Goal: Task Accomplishment & Management: Complete application form

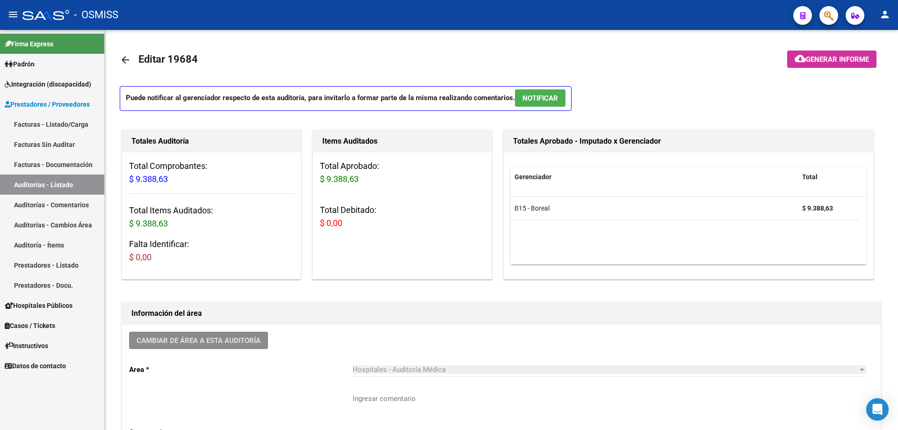
scroll to position [187, 0]
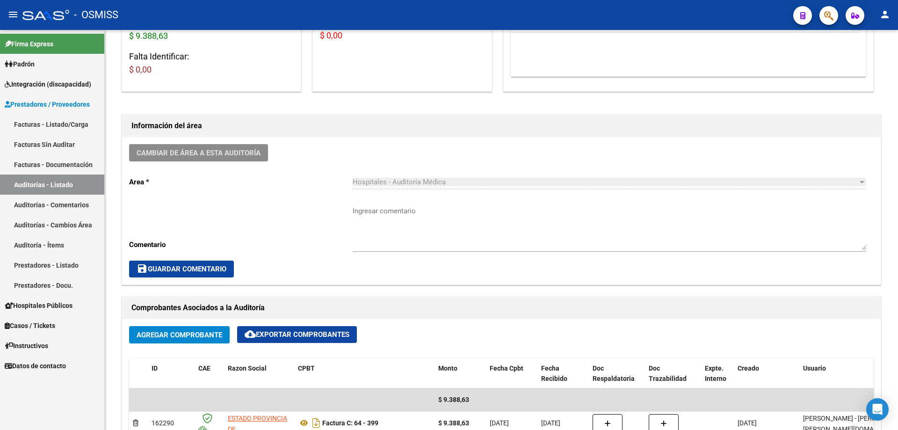
click at [29, 188] on link "Auditorías - Listado" at bounding box center [52, 184] width 104 height 20
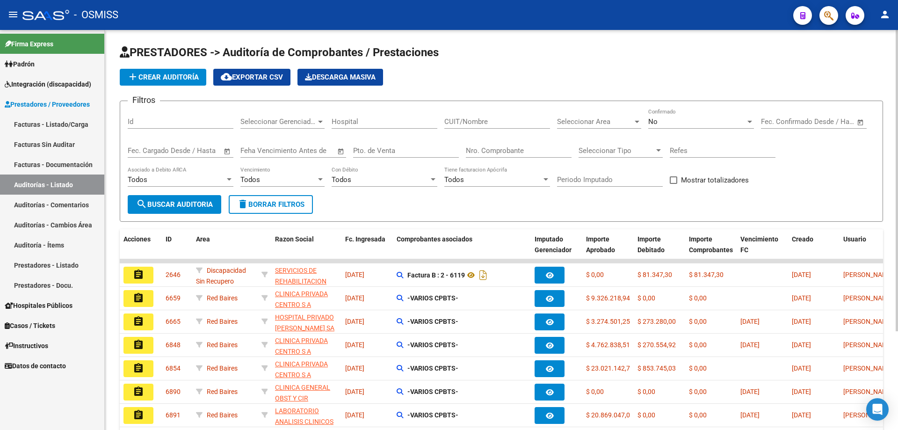
click at [149, 71] on button "add Crear Auditoría" at bounding box center [163, 77] width 86 height 17
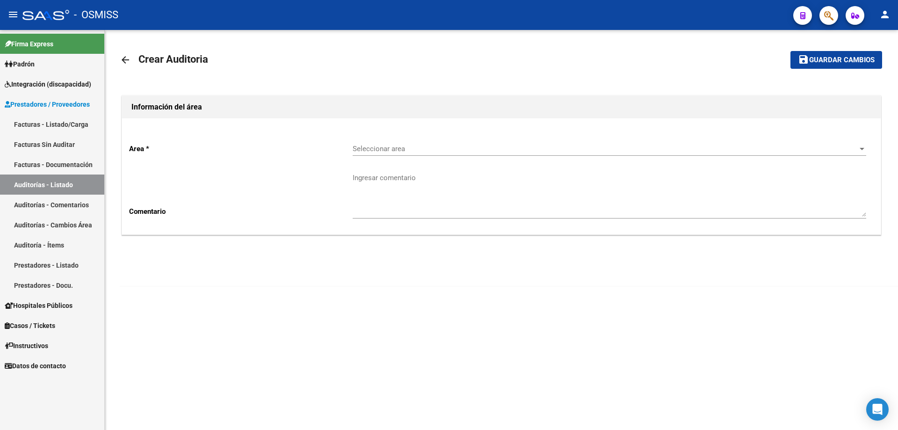
click at [450, 147] on span "Seleccionar area" at bounding box center [604, 148] width 505 height 8
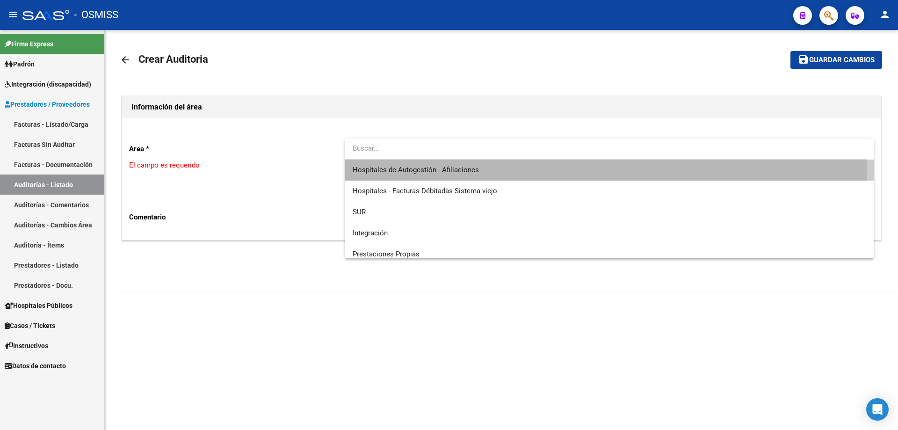
click at [437, 179] on span "Hospitales de Autogestión - Afiliaciones" at bounding box center [608, 169] width 513 height 21
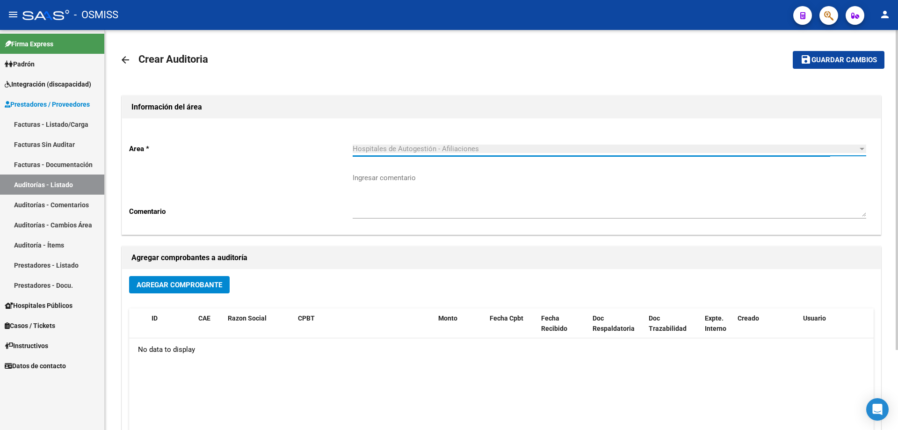
click at [154, 282] on span "Agregar Comprobante" at bounding box center [180, 284] width 86 height 8
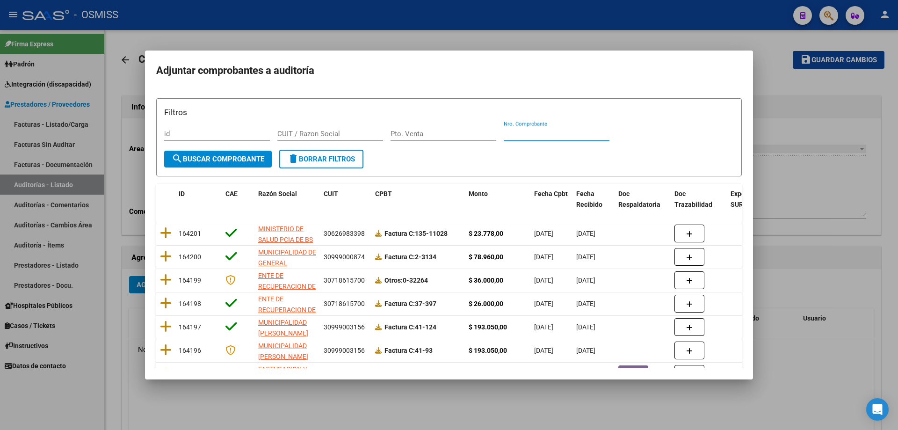
click at [519, 133] on input "Nro. Comprobante" at bounding box center [556, 133] width 106 height 8
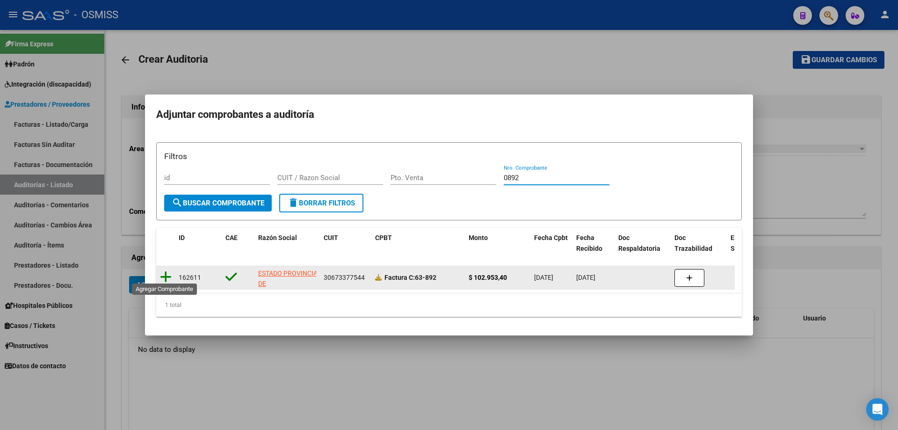
type input "0892"
click at [164, 273] on icon at bounding box center [166, 276] width 12 height 13
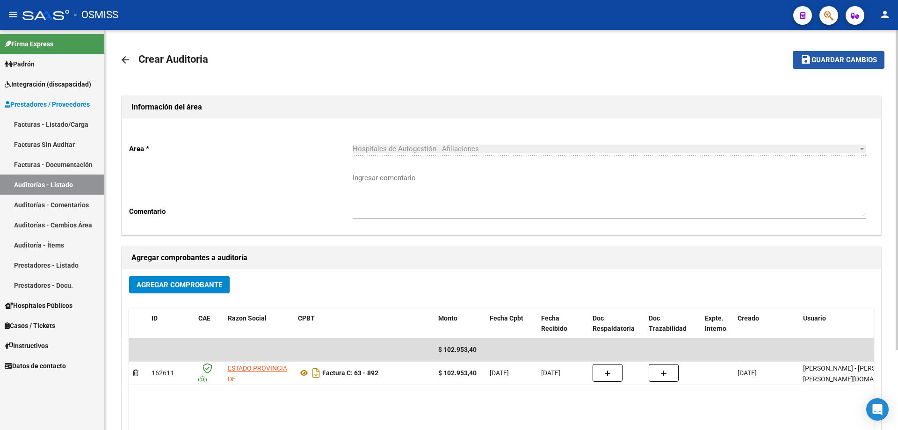
click at [811, 62] on span "Guardar cambios" at bounding box center [843, 60] width 65 height 8
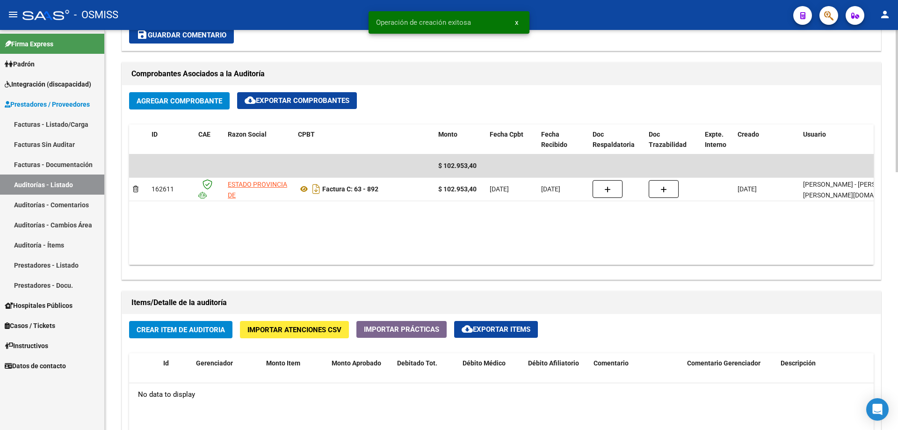
scroll to position [561, 0]
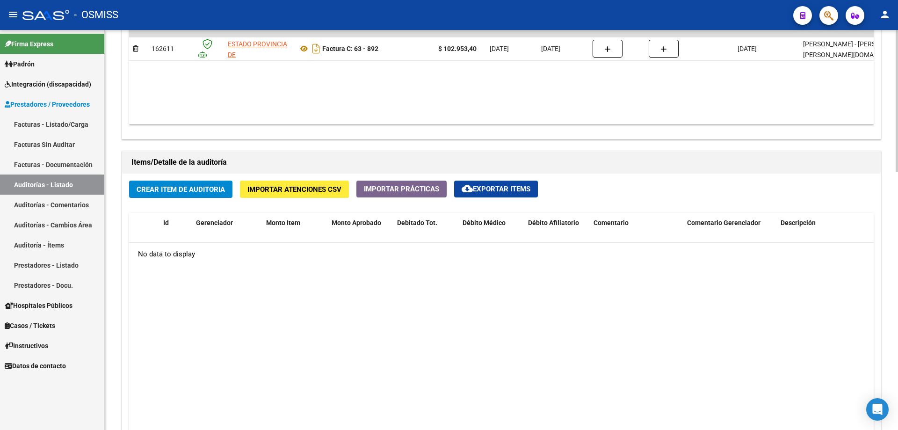
click at [549, 169] on h1 "Items/Detalle de la auditoría" at bounding box center [501, 162] width 740 height 15
click at [237, 189] on div "Crear Item de Auditoria Importar Atenciones CSV Importar Prácticas cloud_downlo…" at bounding box center [501, 350] width 758 height 354
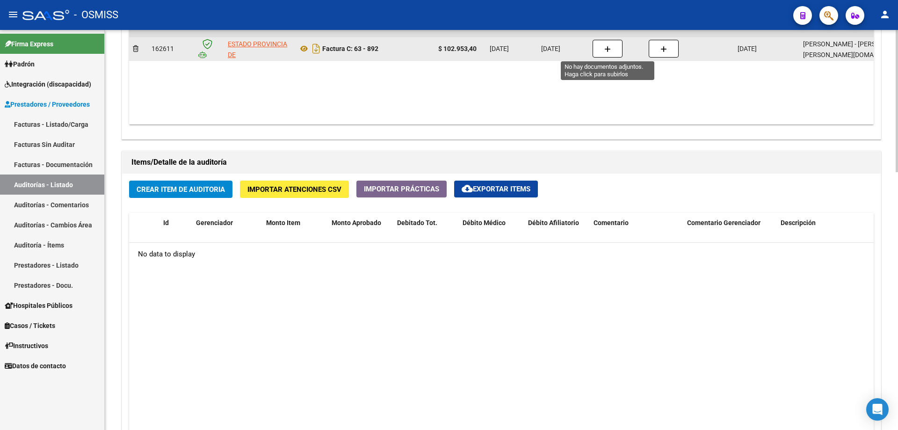
click at [612, 50] on button "button" at bounding box center [607, 49] width 30 height 18
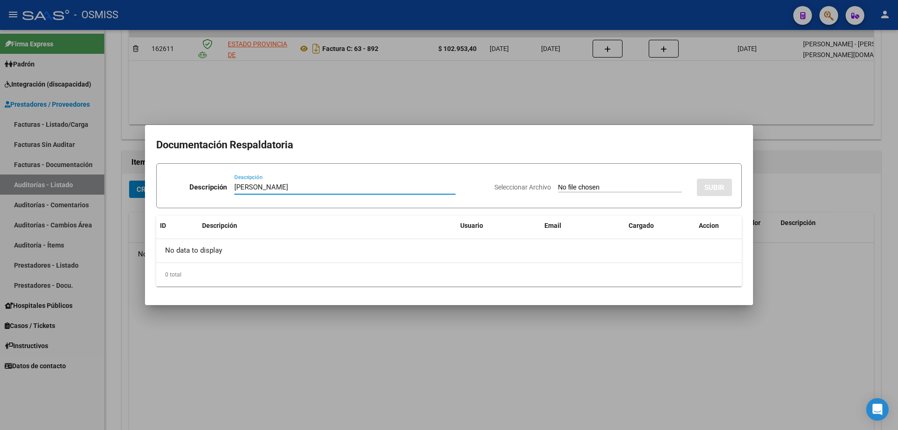
type input "[PERSON_NAME]"
click at [600, 189] on input "Seleccionar Archivo" at bounding box center [620, 187] width 124 height 9
type input "C:\fakepath\[PERSON_NAME] - S [PERSON_NAME].pdf"
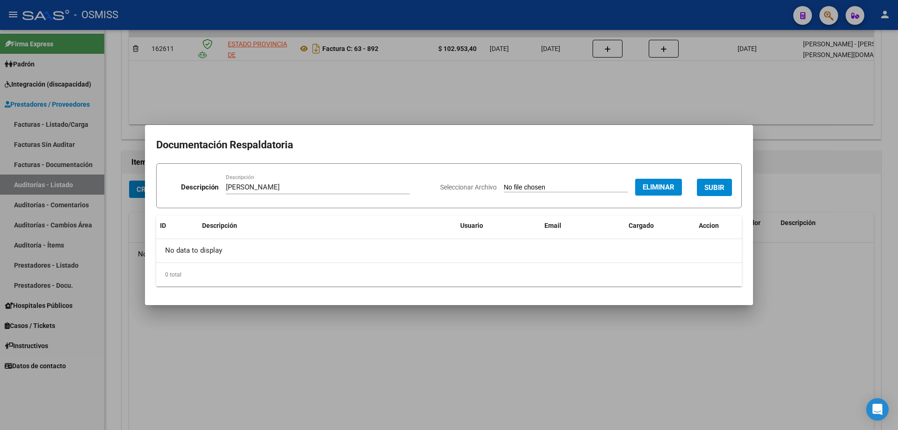
click at [722, 177] on div "Seleccionar Archivo Eliminar SUBIR" at bounding box center [586, 185] width 292 height 29
click at [722, 183] on button "SUBIR" at bounding box center [714, 187] width 35 height 17
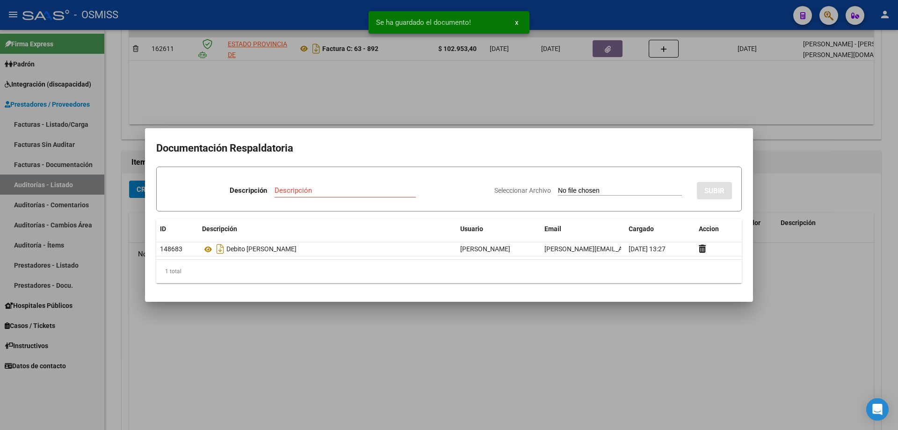
click at [760, 173] on div at bounding box center [449, 215] width 898 height 430
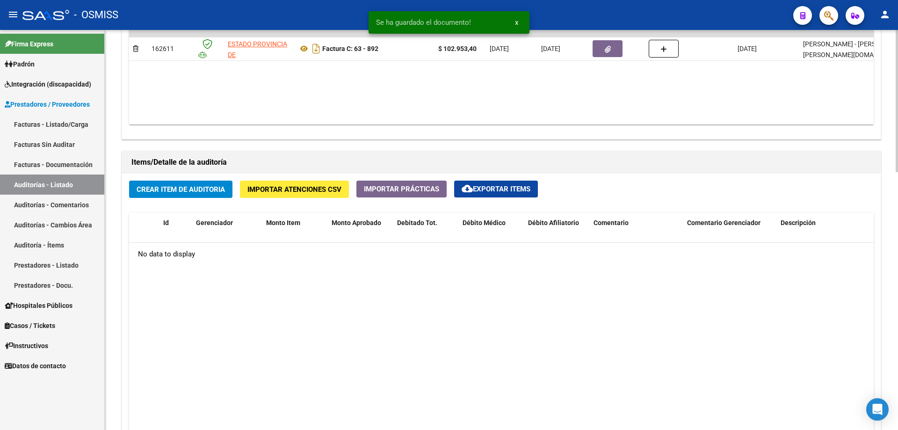
click at [282, 301] on datatable-body "No data to display" at bounding box center [501, 366] width 744 height 247
click at [209, 191] on span "Crear Item de Auditoria" at bounding box center [181, 189] width 88 height 8
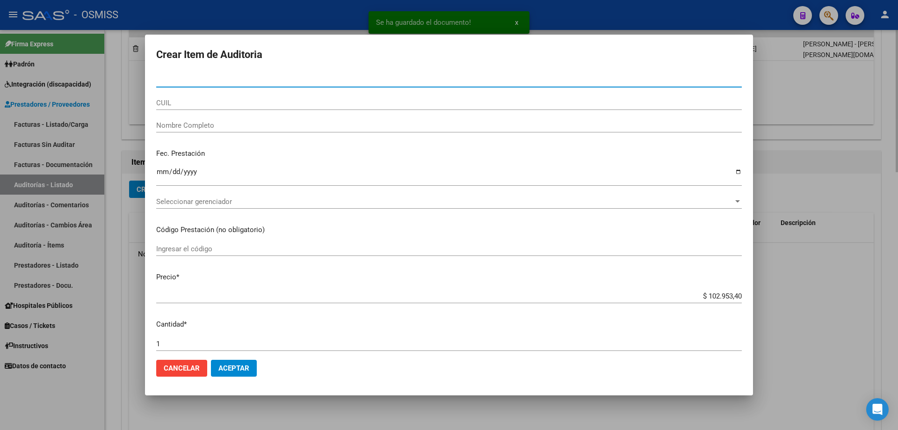
type input "54002500"
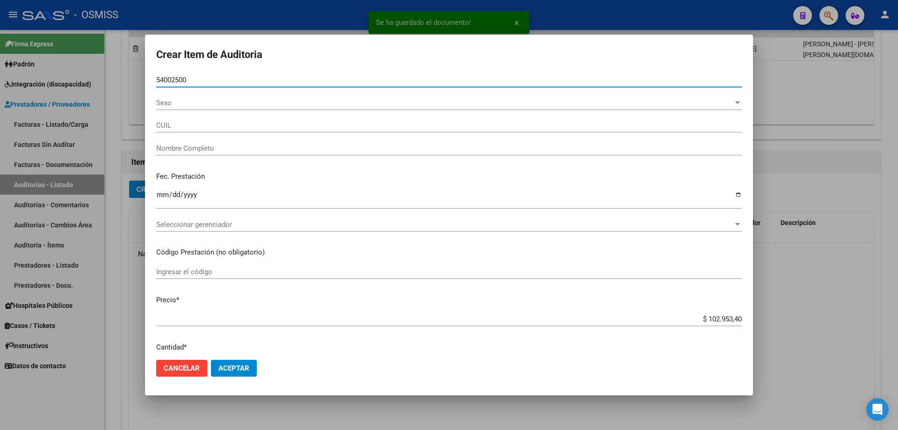
type input "20540025003"
type input "[PERSON_NAME]"
type input "54002500"
click at [164, 191] on input "Ingresar la fecha" at bounding box center [448, 198] width 585 height 15
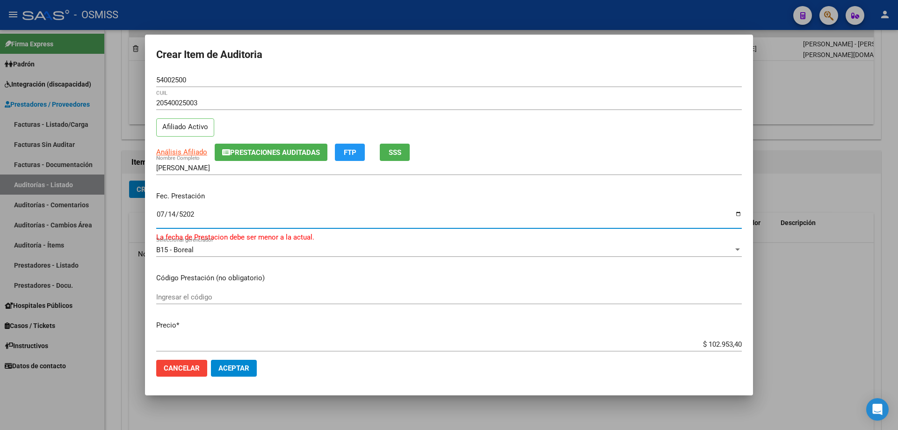
type input "[DATE]"
click at [211, 360] on button "Aceptar" at bounding box center [234, 368] width 46 height 17
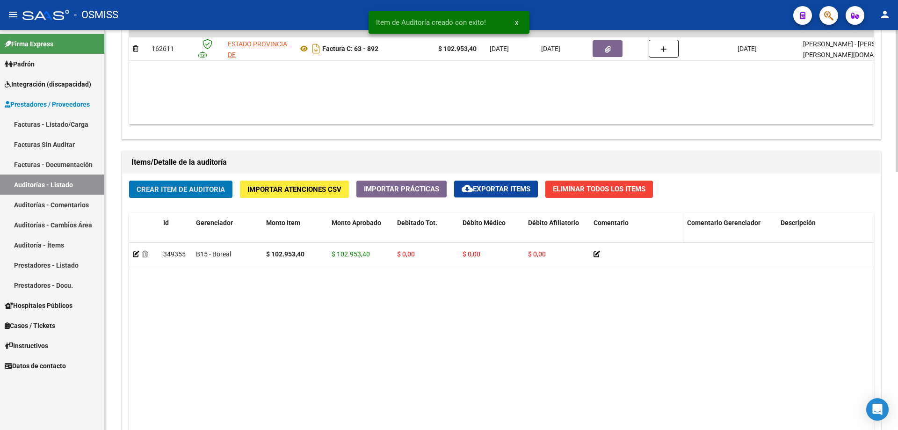
scroll to position [561, 0]
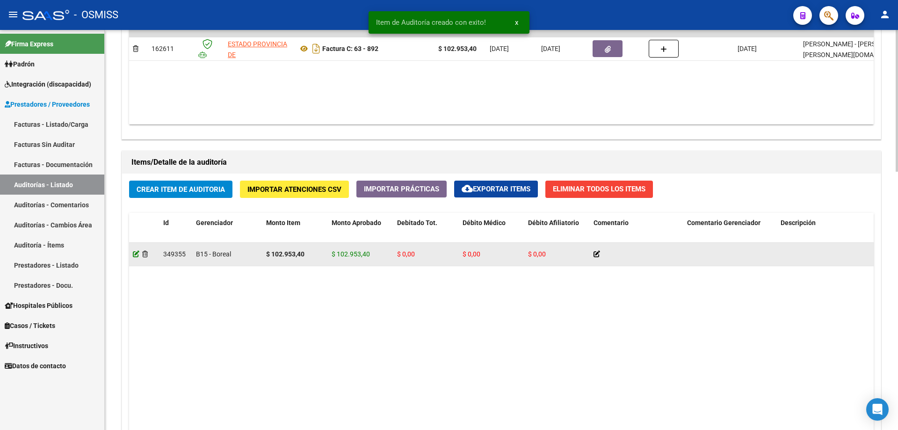
click at [136, 251] on icon at bounding box center [136, 254] width 7 height 7
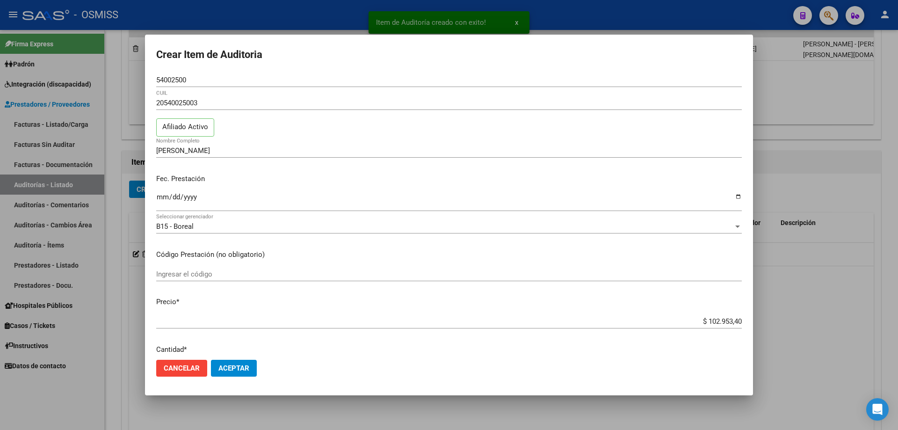
drag, startPoint x: 684, startPoint y: 315, endPoint x: 692, endPoint y: 314, distance: 7.5
click at [692, 314] on div "$ 102.953,40 Ingresar el precio" at bounding box center [448, 321] width 585 height 14
drag, startPoint x: 687, startPoint y: 324, endPoint x: 897, endPoint y: 337, distance: 210.8
click at [897, 337] on div "Item de Auditoría creado con exito! x Crear Item de Auditoria 54002500 Nro Docu…" at bounding box center [449, 215] width 898 height 430
type input "$ 0,02"
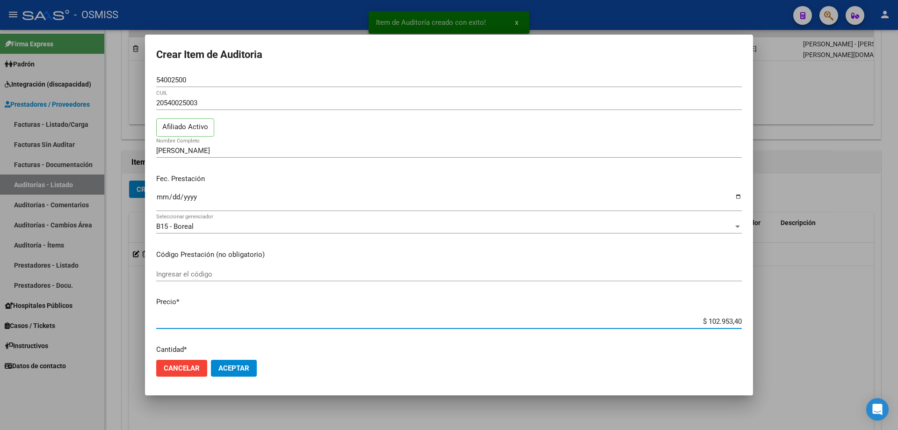
type input "$ 0,02"
type input "$ 0,20"
type input "$ 2,00"
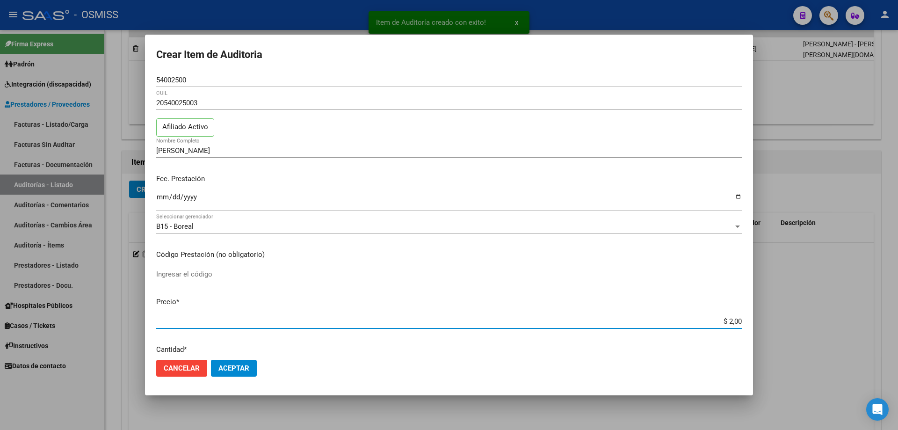
type input "$ 20,00"
type input "$ 200,00"
type input "$ 2.000,00"
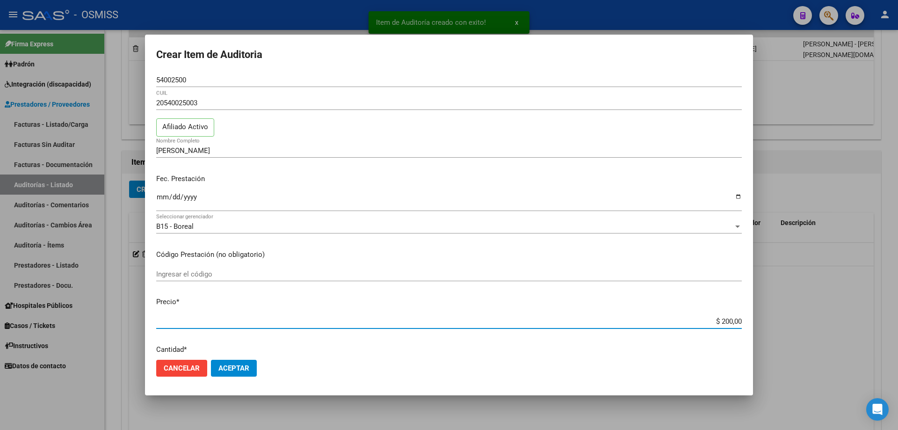
type input "$ 2.000,00"
type input "$ 20.000,00"
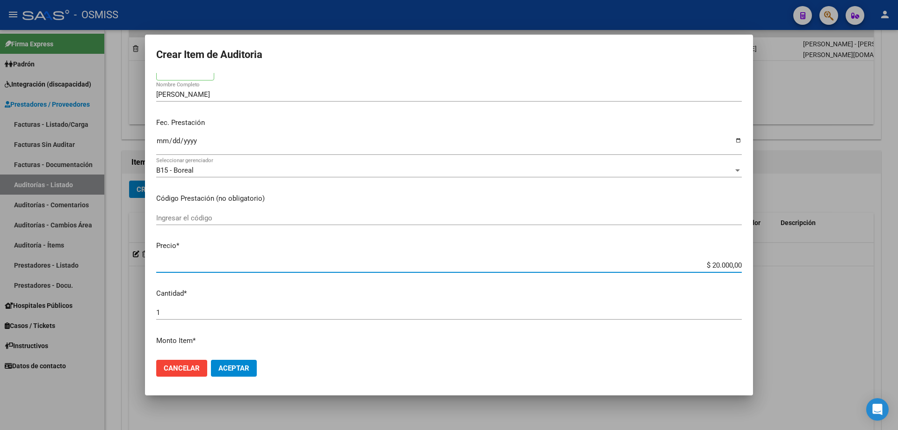
scroll to position [280, 0]
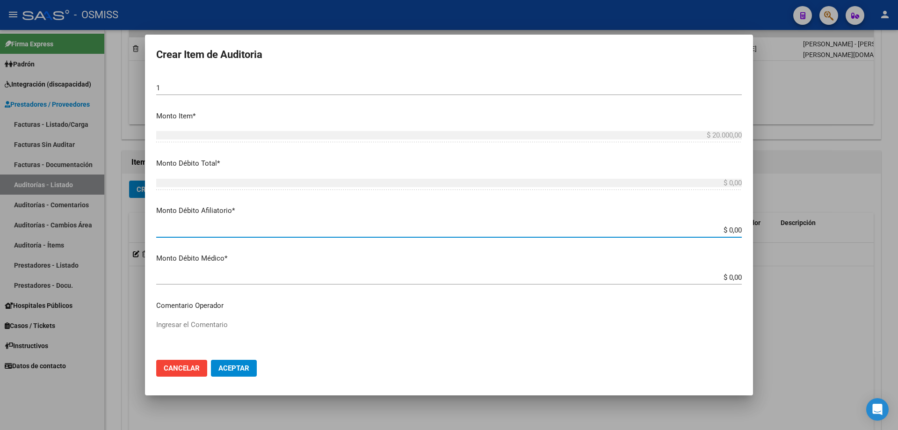
drag, startPoint x: 700, startPoint y: 230, endPoint x: 897, endPoint y: 203, distance: 198.7
click at [882, 211] on div "Crear Item de Auditoria 54002500 Nro Documento 20540025003 CUIL Afiliado Activo…" at bounding box center [449, 215] width 898 height 430
type input "$ 0,02"
type input "$ 0,20"
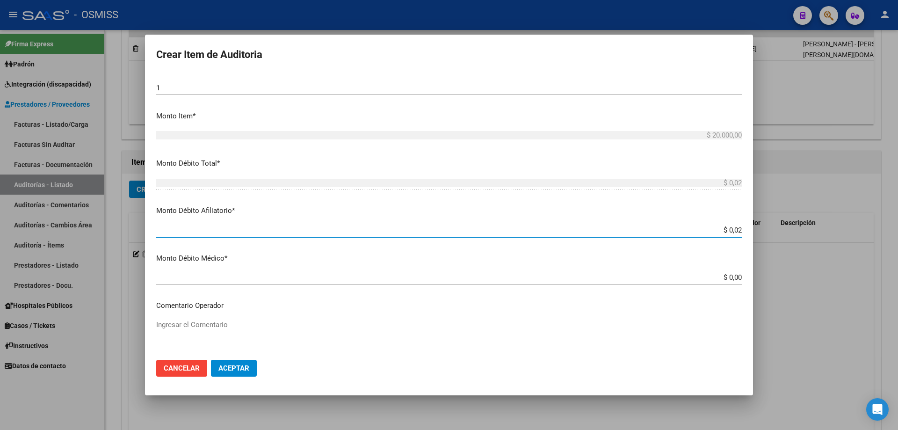
type input "$ 0,20"
type input "$ 2,00"
type input "$ 20,00"
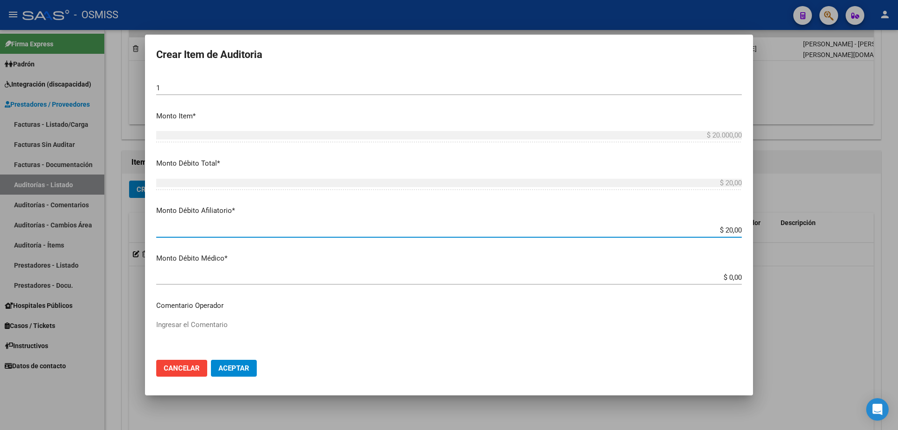
type input "$ 200,00"
type input "$ 2.000,00"
type input "$ 20.000,00"
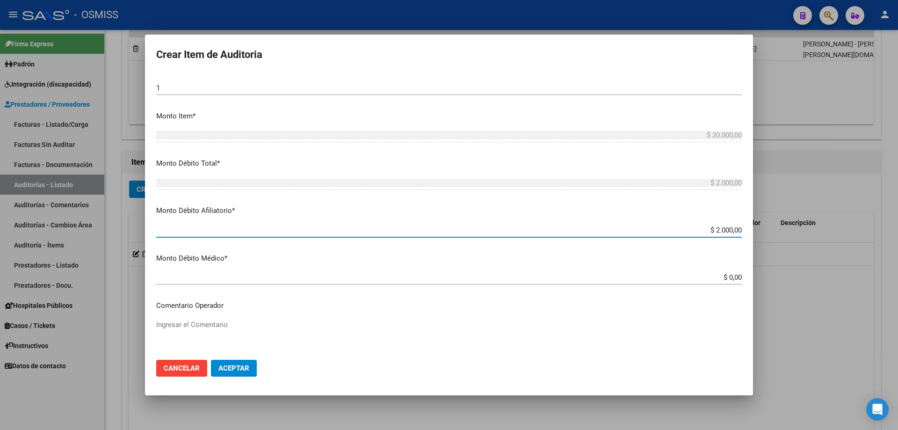
type input "$ 20.000,00"
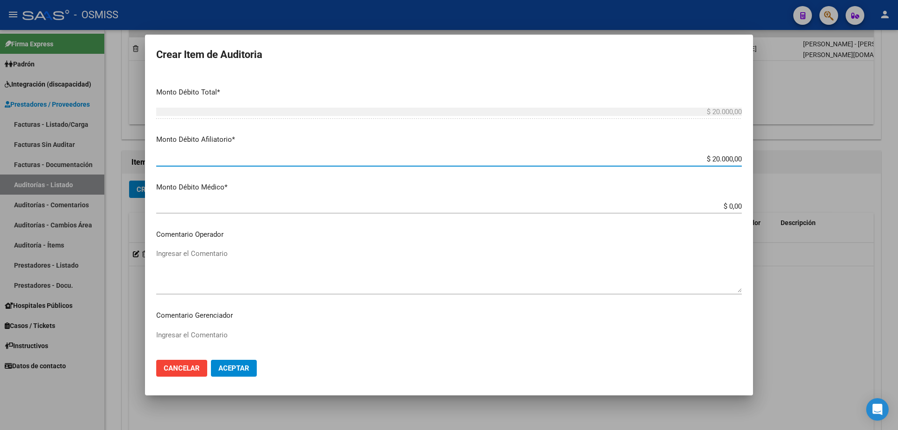
scroll to position [421, 0]
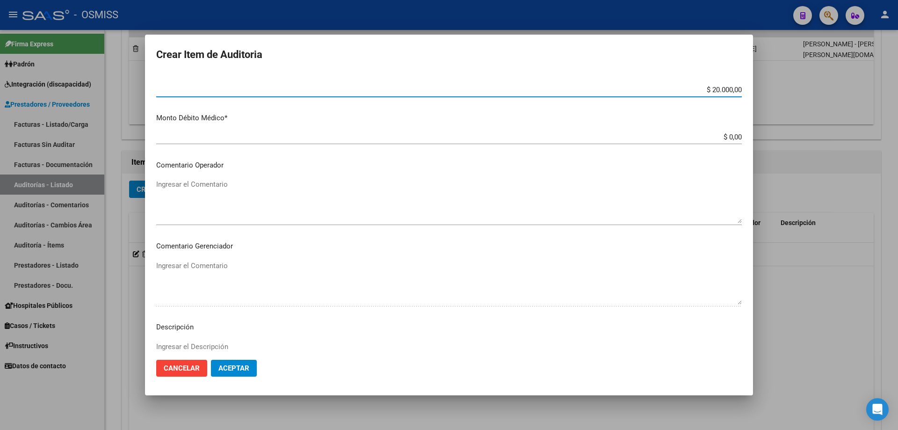
click at [234, 178] on div "Ingresar el Comentario" at bounding box center [448, 201] width 585 height 48
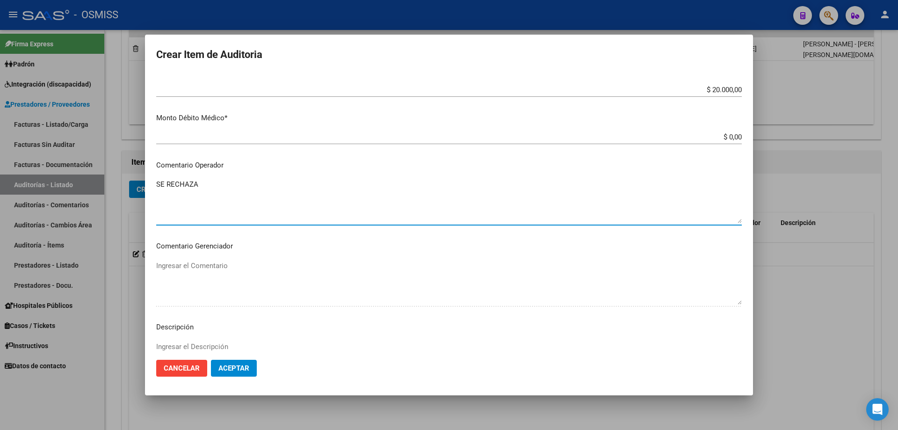
scroll to position [559, 0]
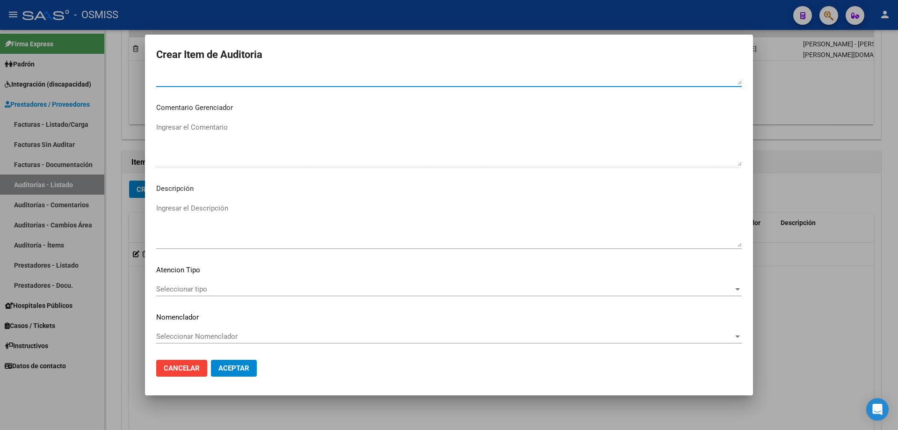
type textarea "SE RECHAZA"
click at [193, 201] on div "Ingresar el Descripción" at bounding box center [448, 225] width 585 height 48
drag, startPoint x: 312, startPoint y: 387, endPoint x: 316, endPoint y: 358, distance: 29.2
click at [312, 387] on mat-dialog-container "Crear Item de Auditoria 54002500 Nro Documento 20540025003 CUIL Afiliado Activo…" at bounding box center [449, 215] width 608 height 360
click at [173, 218] on textarea "Ingresar el Descripción" at bounding box center [448, 225] width 585 height 44
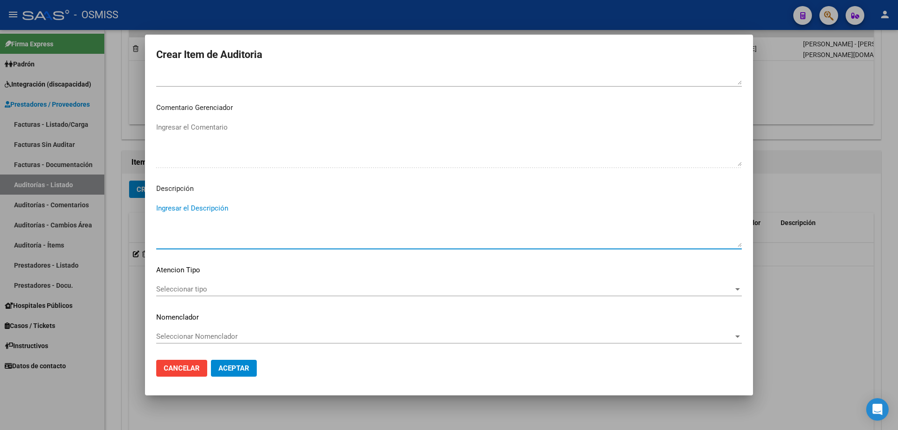
paste textarea "ALTA / BAJA por OPCIÓN SSS al …. . Al momento de la prestación, corresponde la …"
drag, startPoint x: 178, startPoint y: 207, endPoint x: 146, endPoint y: 210, distance: 32.0
click at [146, 210] on mat-dialog-content "54002500 Nro Documento 20540025003 CUIL Afiliado Activo [PERSON_NAME] Nombre Co…" at bounding box center [449, 212] width 608 height 279
drag, startPoint x: 245, startPoint y: 210, endPoint x: 235, endPoint y: 211, distance: 10.3
click at [236, 211] on textarea "BAJA por OPCIÓN SSS al …. . Al momento de la prestación, corresponde la cobertu…" at bounding box center [448, 225] width 585 height 44
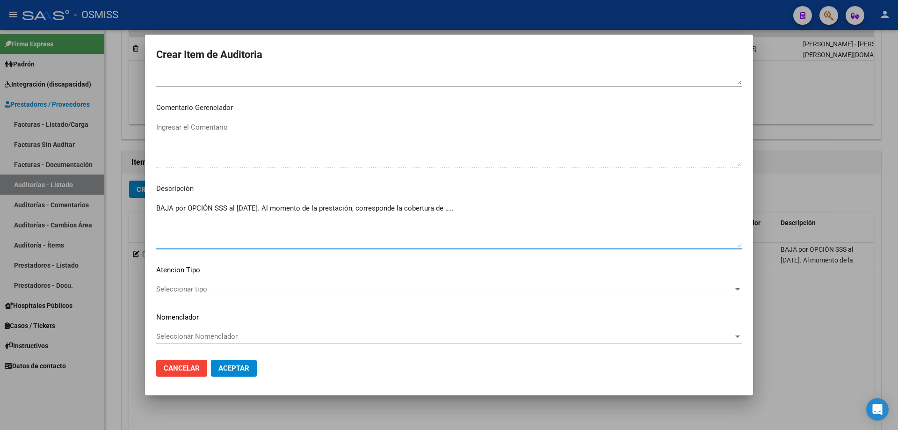
click at [510, 216] on textarea "BAJA por OPCIÓN SSS al [DATE]. Al momento de la prestación, corresponde la cobe…" at bounding box center [448, 225] width 585 height 44
click at [474, 210] on textarea "BAJA por OPCIÓN SSS al [DATE]. Al momento de la prestación, corresponde la cobe…" at bounding box center [448, 225] width 585 height 44
paste textarea "OBRA SOCIAL DEL PERSONAL RURAL Y ESTIBADORES DE LA [GEOGRAPHIC_DATA]"
type textarea "BAJA por OPCIÓN SSS al [DATE]. Al momento de la prestación, corresponde la cobe…"
click at [244, 368] on span "Aceptar" at bounding box center [233, 368] width 31 height 8
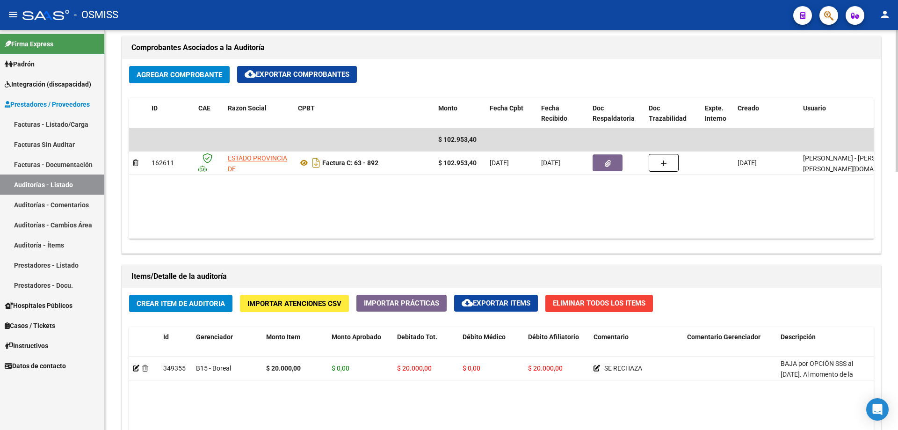
scroll to position [467, 0]
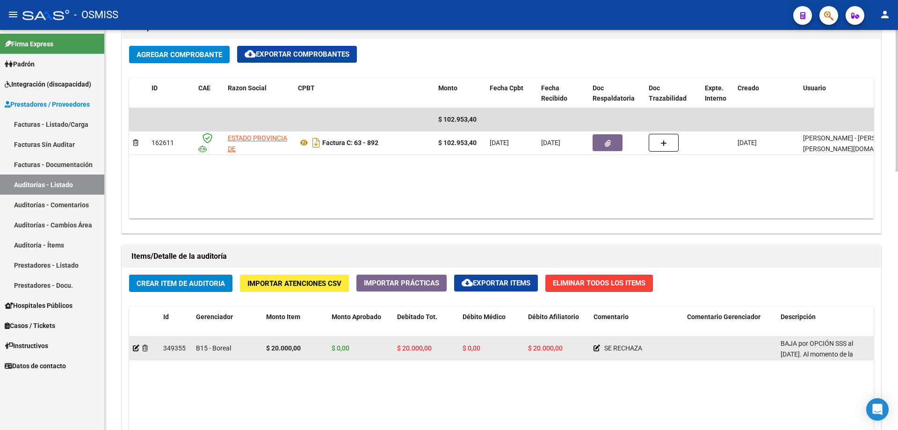
drag, startPoint x: 608, startPoint y: 334, endPoint x: 633, endPoint y: 336, distance: 25.8
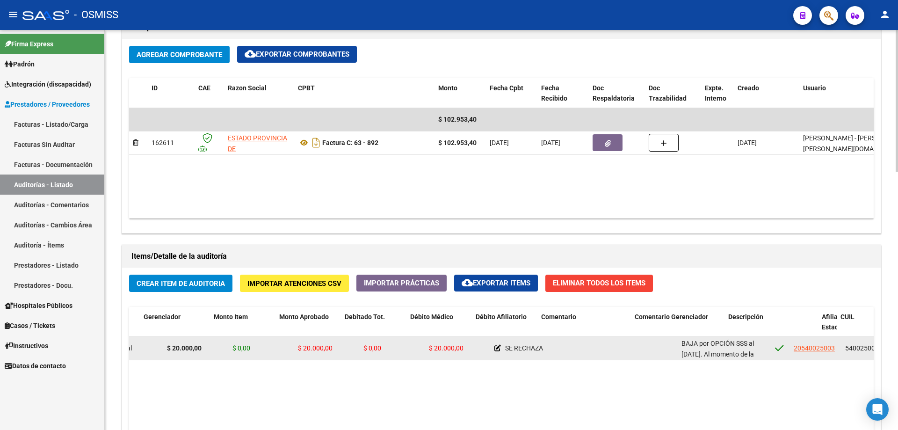
drag, startPoint x: 624, startPoint y: 352, endPoint x: 663, endPoint y: 348, distance: 39.5
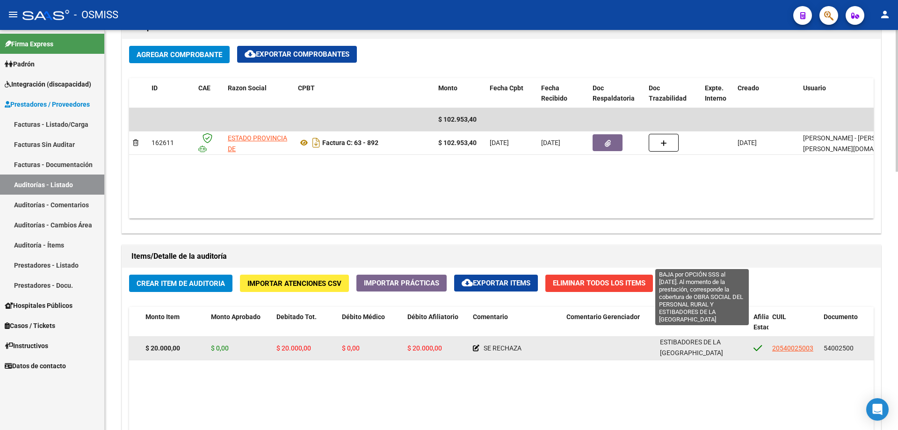
scroll to position [0, 0]
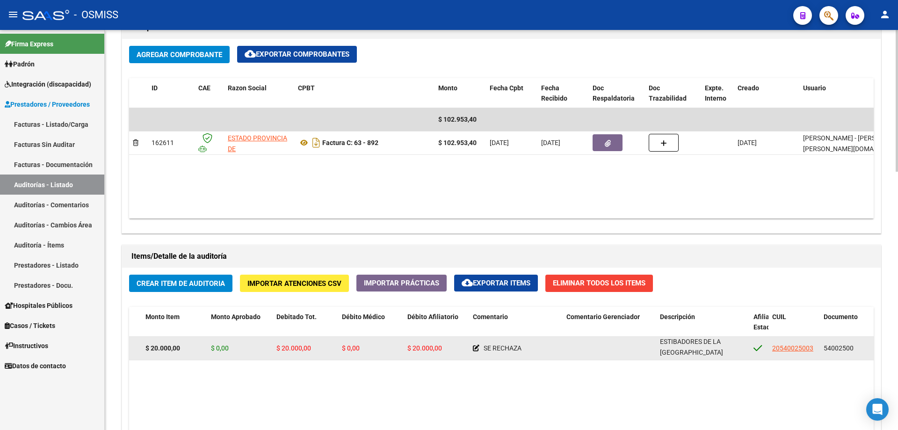
drag, startPoint x: 661, startPoint y: 344, endPoint x: 733, endPoint y: 352, distance: 72.4
click at [733, 352] on div "BAJA por OPCIÓN SSS al [DATE]. Al momento de la prestación, corresponde la cobe…" at bounding box center [703, 348] width 86 height 20
copy span "BAJA por OPCIÓN SSS al [DATE]. Al momento de la prestación, corresponde la cobe…"
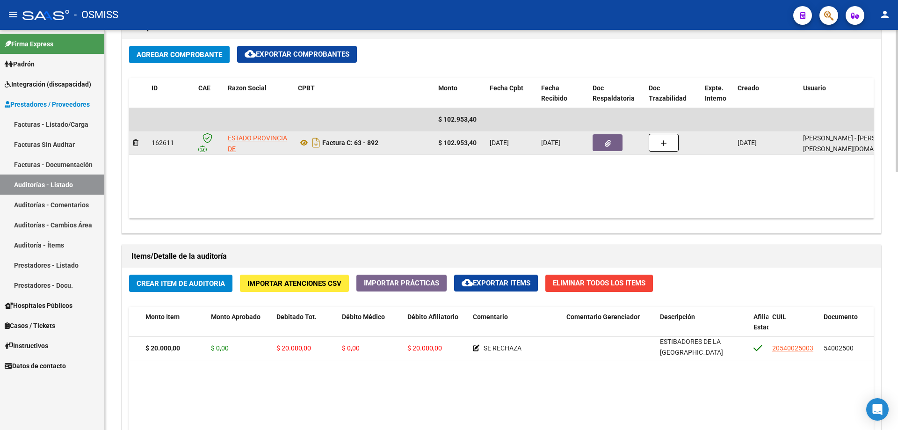
click at [613, 153] on datatable-body-cell at bounding box center [617, 142] width 56 height 23
click at [608, 145] on icon "button" at bounding box center [607, 143] width 6 height 7
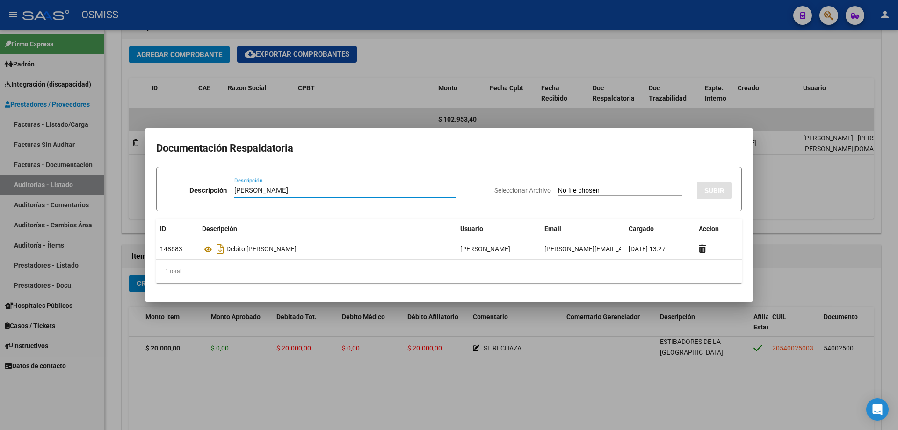
type input "[PERSON_NAME]"
click at [577, 188] on input "Seleccionar Archivo" at bounding box center [620, 191] width 124 height 9
type input "C:\fakepath\[PERSON_NAME] - S [PERSON_NAME].pdf"
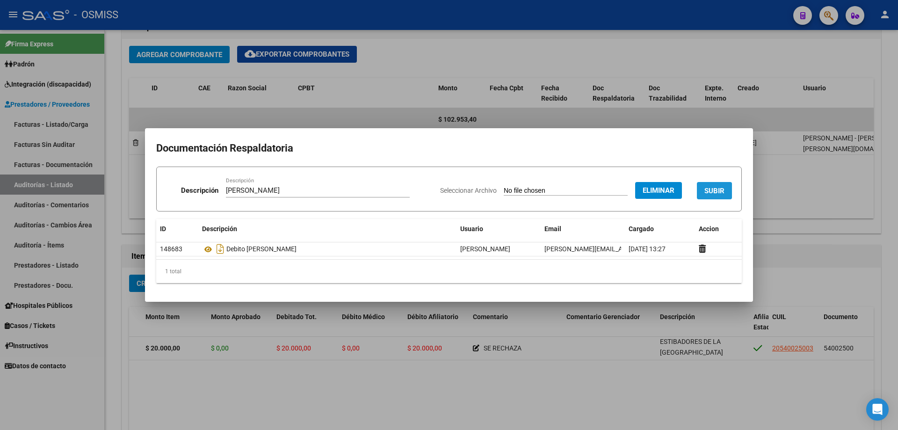
click at [717, 189] on span "SUBIR" at bounding box center [714, 191] width 20 height 8
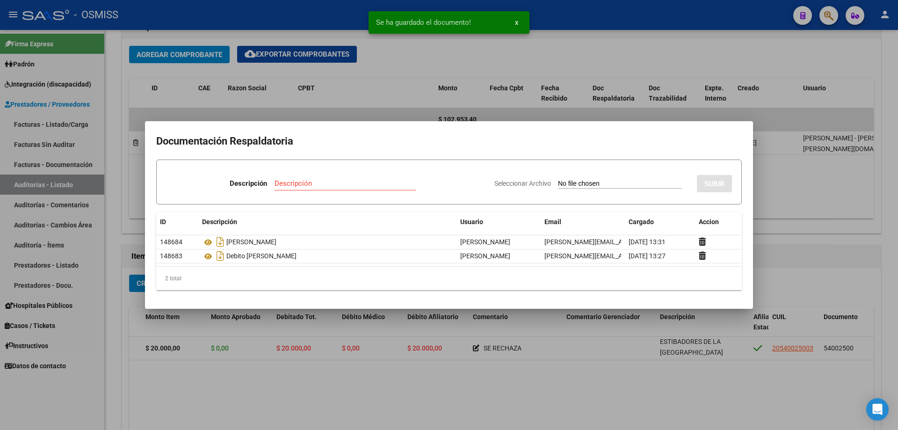
click at [797, 257] on div at bounding box center [449, 215] width 898 height 430
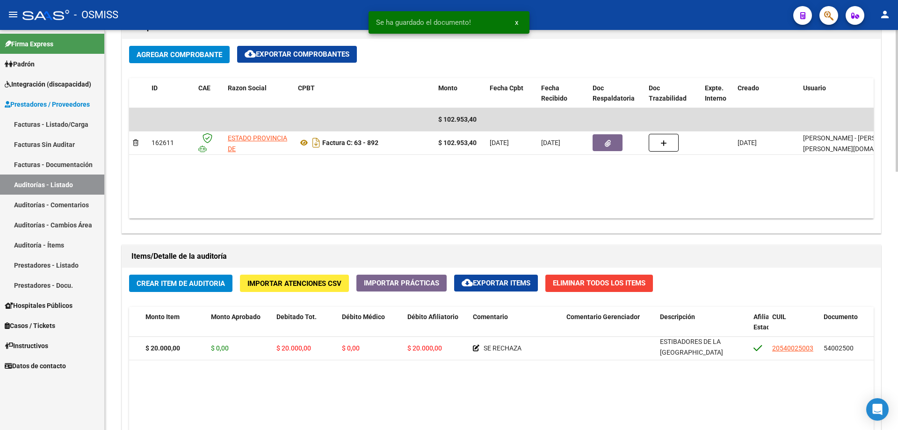
click at [194, 280] on span "Crear Item de Auditoria" at bounding box center [181, 283] width 88 height 8
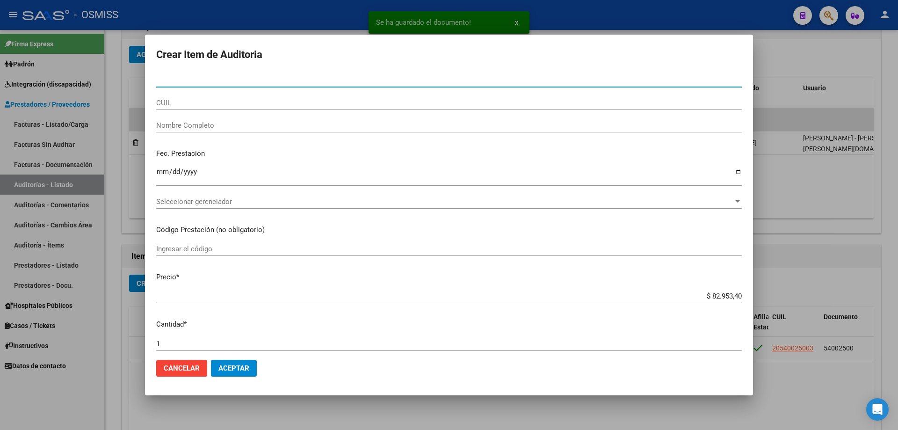
paste input "33670946"
type input "33670946"
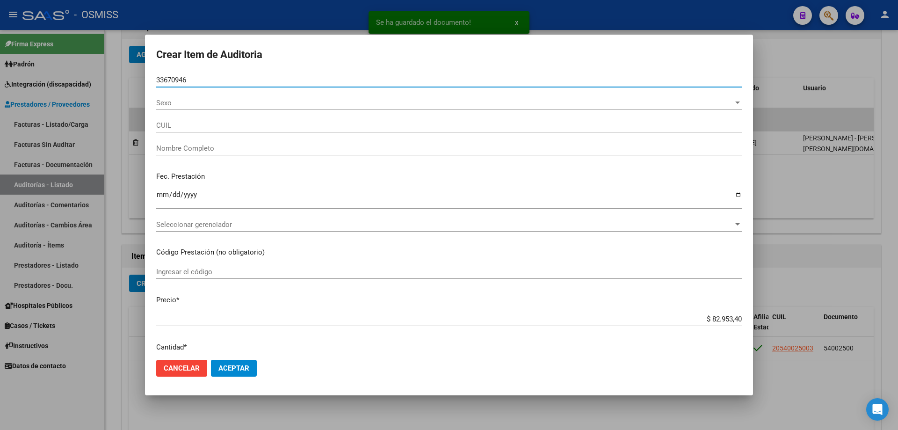
type input "27336709461"
type input "[PERSON_NAME] [PERSON_NAME]"
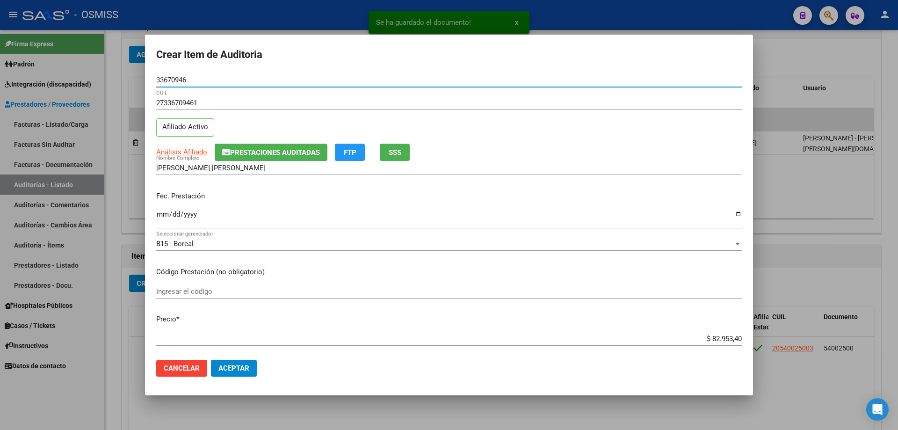
type input "33670946"
click at [163, 193] on p "Fec. Prestación" at bounding box center [448, 196] width 585 height 11
click at [160, 214] on input "Ingresar la fecha" at bounding box center [448, 217] width 585 height 15
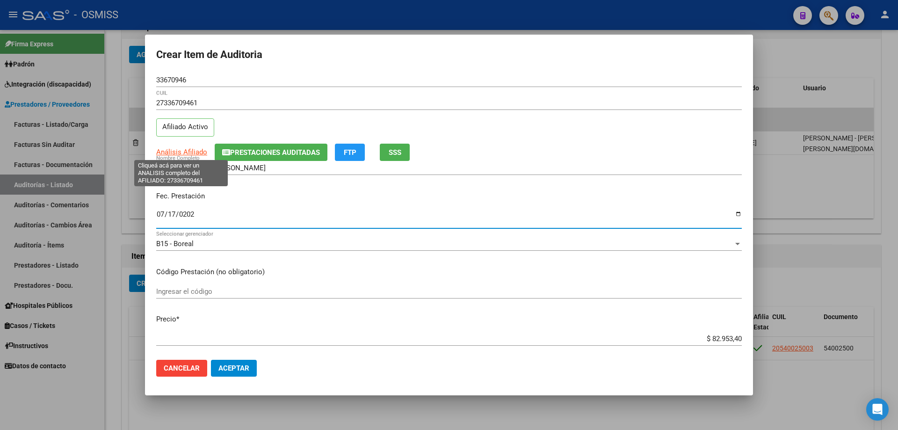
type input "[DATE]"
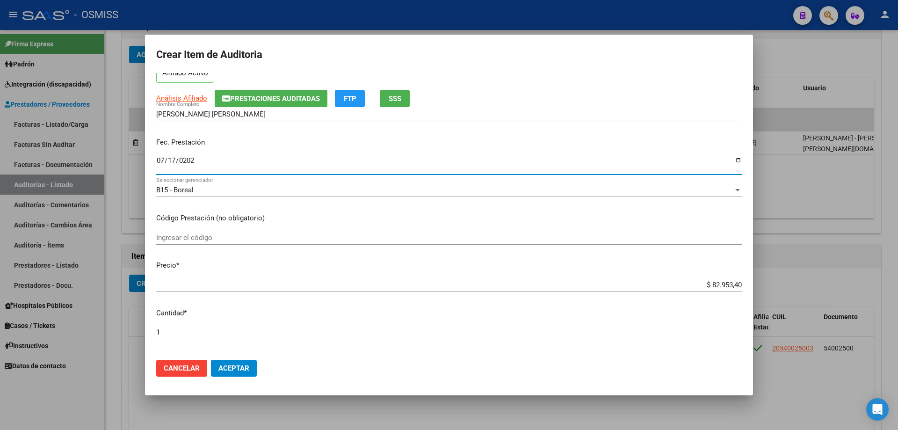
scroll to position [187, 0]
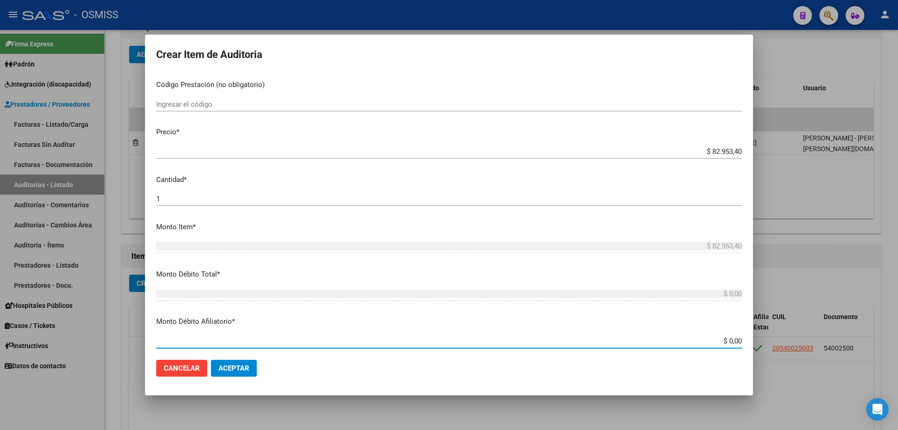
drag, startPoint x: 699, startPoint y: 339, endPoint x: 855, endPoint y: 345, distance: 155.3
click at [855, 345] on div "Crear Item de Auditoria 33670946 Nro Documento 27336709461 CUIL Afiliado Activo…" at bounding box center [449, 215] width 898 height 430
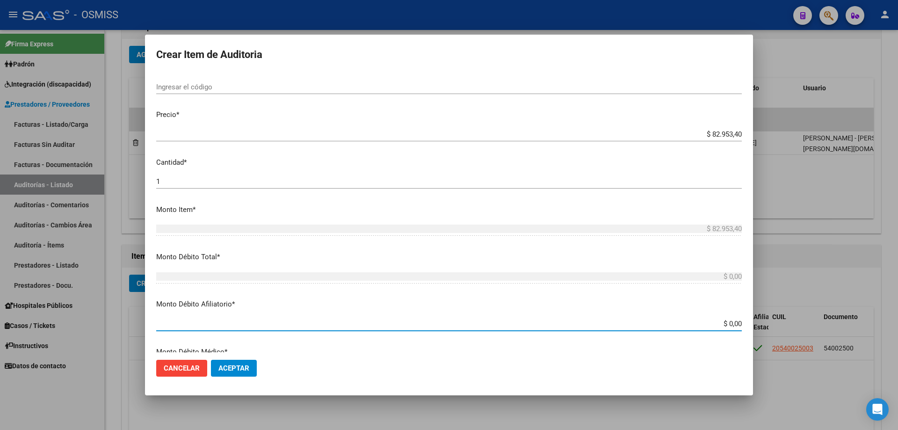
type input "$ 0,08"
type input "$ 0,82"
type input "$ 8,29"
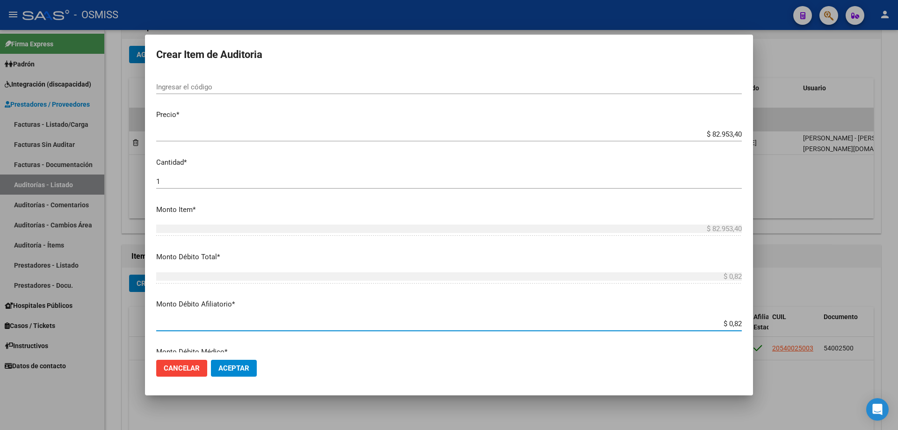
type input "$ 8,29"
type input "$ 82,95"
type input "$ 829,53"
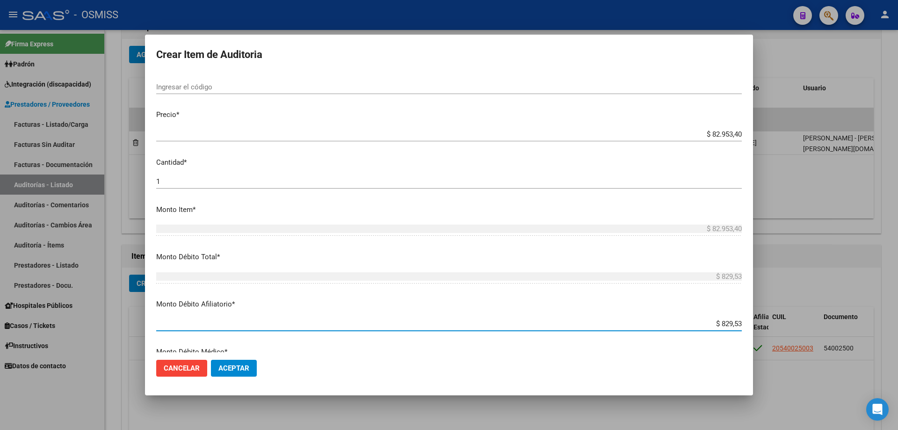
type input "$ 8.295,34"
type input "$ 82.953,40"
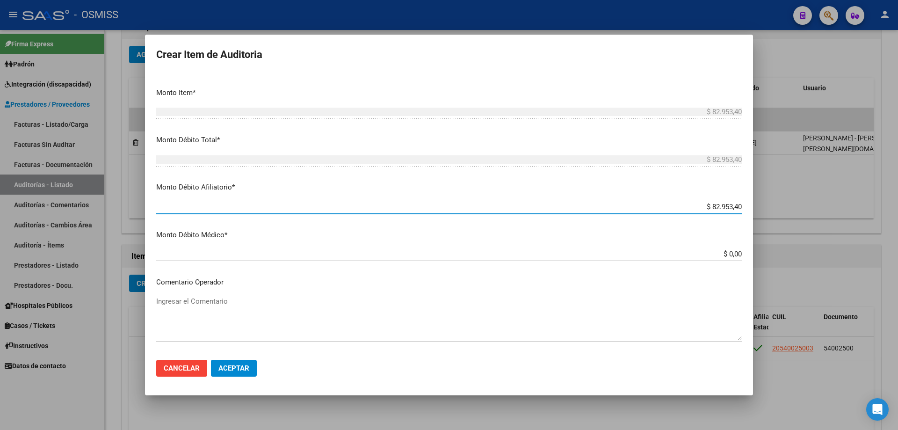
scroll to position [391, 0]
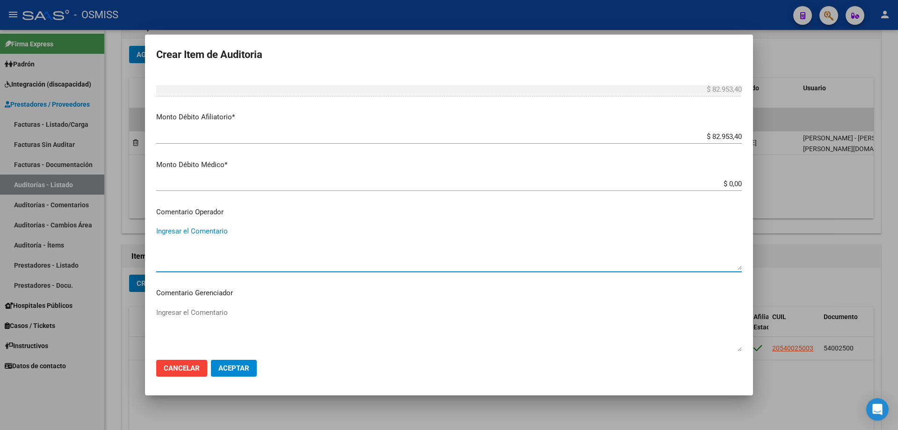
click at [195, 237] on textarea "Ingresar el Comentario" at bounding box center [448, 248] width 585 height 44
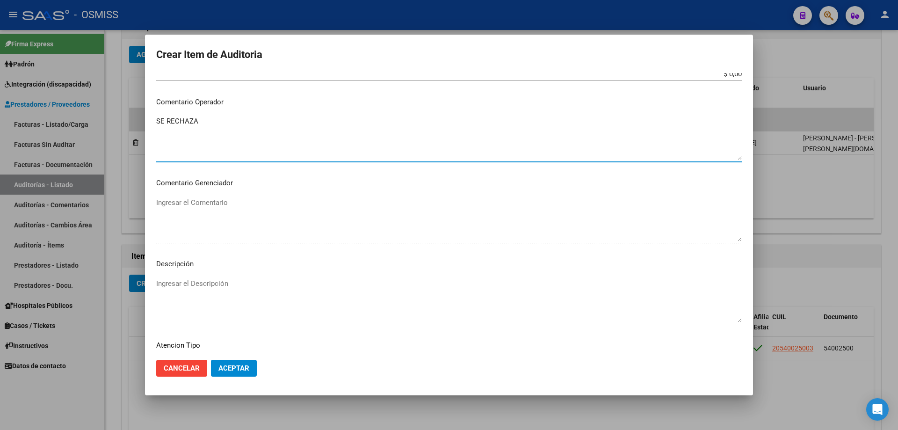
scroll to position [576, 0]
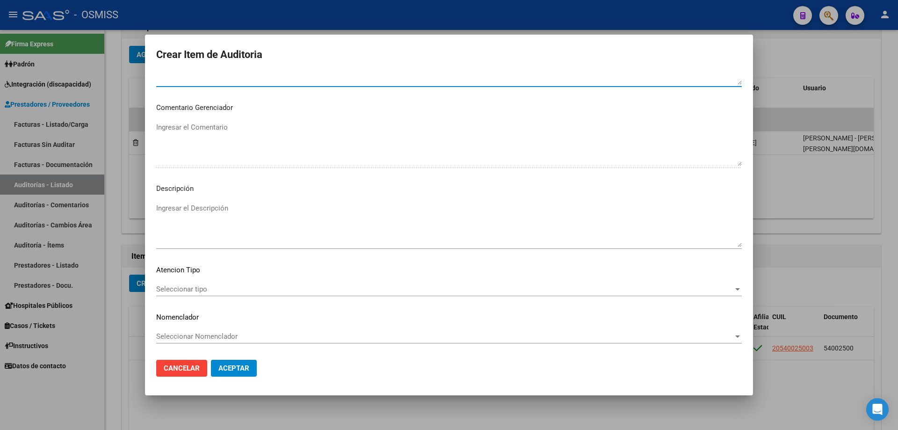
type textarea "SE RECHAZA"
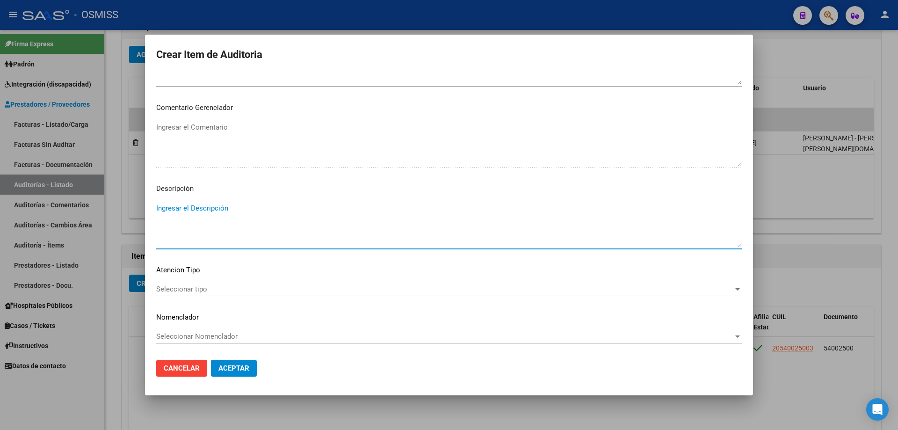
click at [187, 206] on textarea "Ingresar el Descripción" at bounding box center [448, 225] width 585 height 44
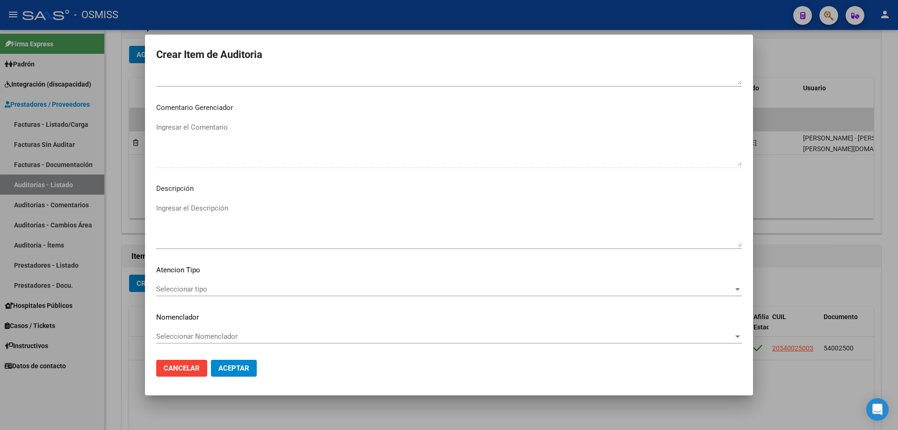
click at [347, 391] on mat-dialog-container "Crear Item de Auditoria 33670946 Nro Documento 27336709461 CUIL Afiliado Activo…" at bounding box center [449, 215] width 608 height 360
click at [183, 195] on mat-dialog-content "33670946 Nro Documento 27336709461 CUIL Afiliado Activo Análisis Afiliado Prest…" at bounding box center [449, 212] width 608 height 279
click at [162, 209] on textarea "Ingresar el Descripción" at bounding box center [448, 225] width 585 height 44
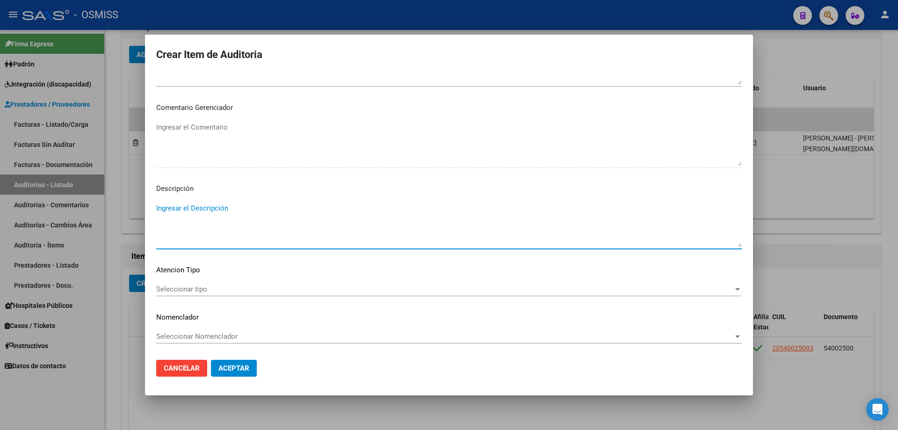
paste textarea "ALTA / BAJA por OPCIÓN SSS al …. . Al momento de la prestación, corresponde la …"
drag, startPoint x: 180, startPoint y: 208, endPoint x: 133, endPoint y: 211, distance: 46.9
click at [133, 211] on div "Crear Item de Auditoria 33670946 Nro Documento 27336709461 CUIL Afiliado Activo…" at bounding box center [449, 215] width 898 height 430
drag, startPoint x: 244, startPoint y: 211, endPoint x: 236, endPoint y: 212, distance: 8.0
click at [236, 212] on textarea "BAJA por OPCIÓN SSS al …. . Al momento de la prestación, corresponde la cobertu…" at bounding box center [448, 225] width 585 height 44
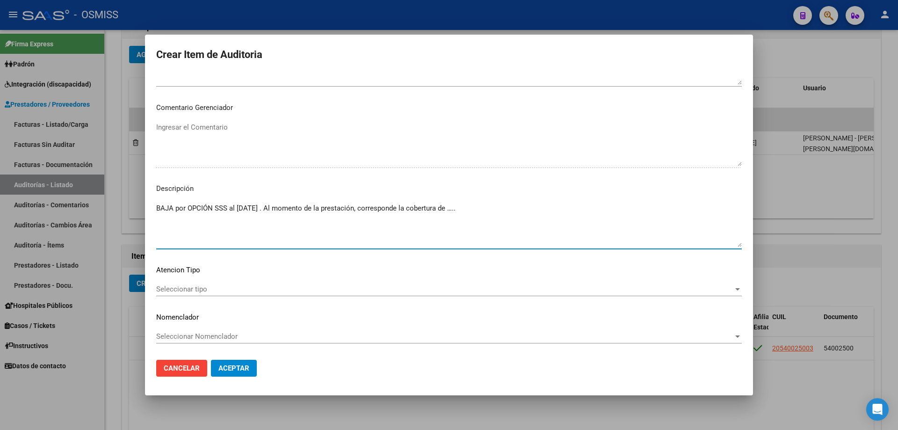
drag, startPoint x: 476, startPoint y: 208, endPoint x: 460, endPoint y: 208, distance: 16.4
click at [460, 208] on textarea "BAJA por OPCIÓN SSS al [DATE] . Al momento de la prestación, corresponde la cob…" at bounding box center [448, 225] width 585 height 44
paste textarea "OBRA SOCIAL DEL PERSONAL ASOCIADO A ASOCIACION MUTUAL SANCOR"
click at [461, 205] on textarea "BAJA por OPCIÓN SSS al [DATE] . Al momento de la prestación, corresponde la cob…" at bounding box center [448, 225] width 585 height 44
drag, startPoint x: 158, startPoint y: 210, endPoint x: 709, endPoint y: 205, distance: 551.7
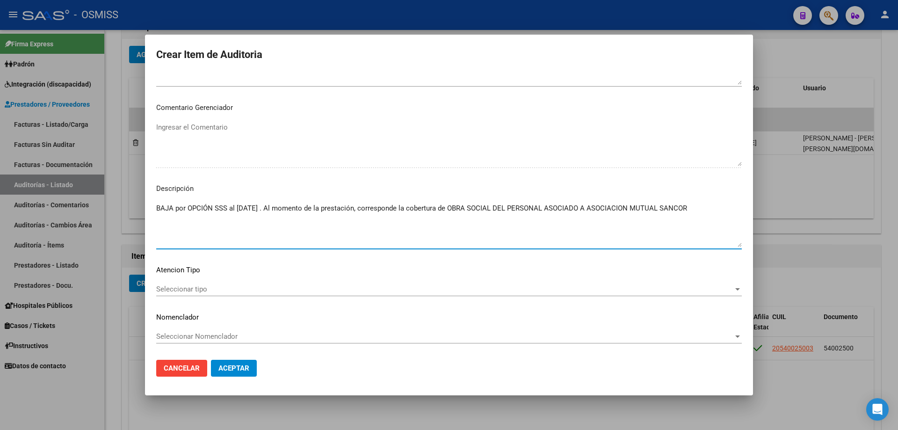
click at [709, 205] on textarea "BAJA por OPCIÓN SSS al [DATE] . Al momento de la prestación, corresponde la cob…" at bounding box center [448, 225] width 585 height 44
type textarea "BAJA por OPCIÓN SSS al [DATE] . Al momento de la prestación, corresponde la cob…"
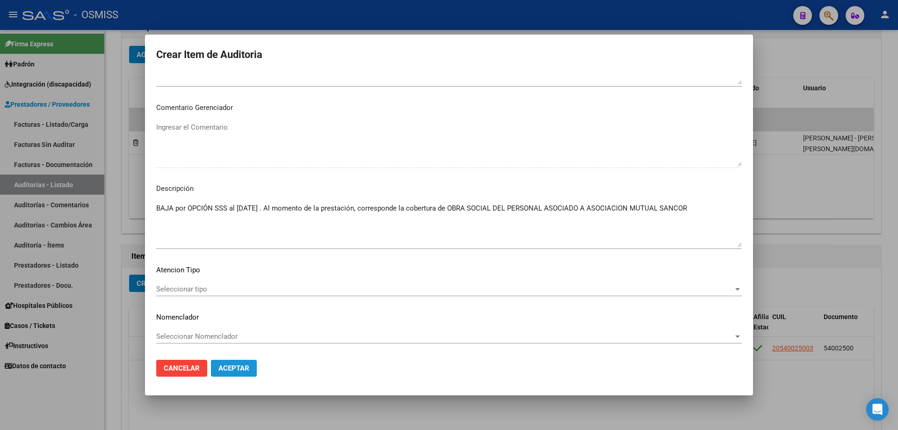
click at [246, 369] on span "Aceptar" at bounding box center [233, 368] width 31 height 8
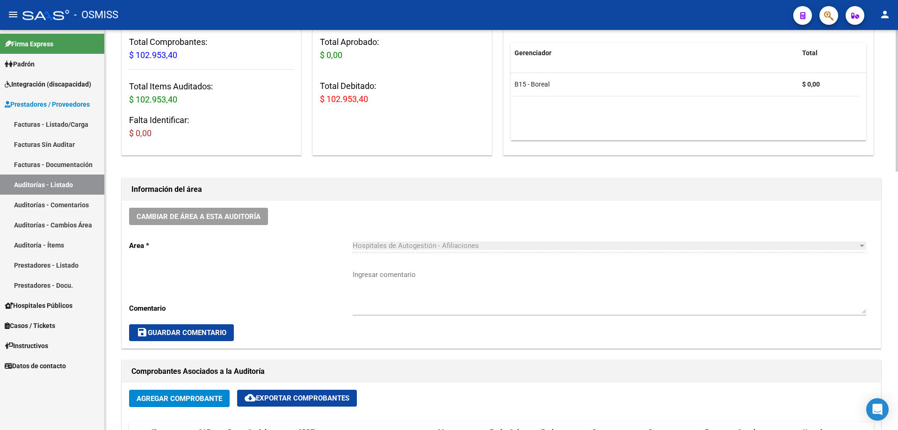
scroll to position [0, 0]
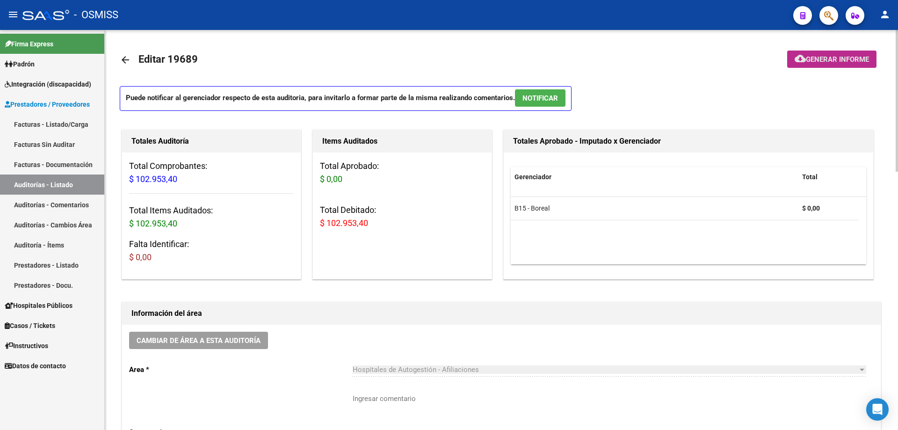
click at [832, 65] on button "cloud_download Generar informe" at bounding box center [831, 58] width 89 height 17
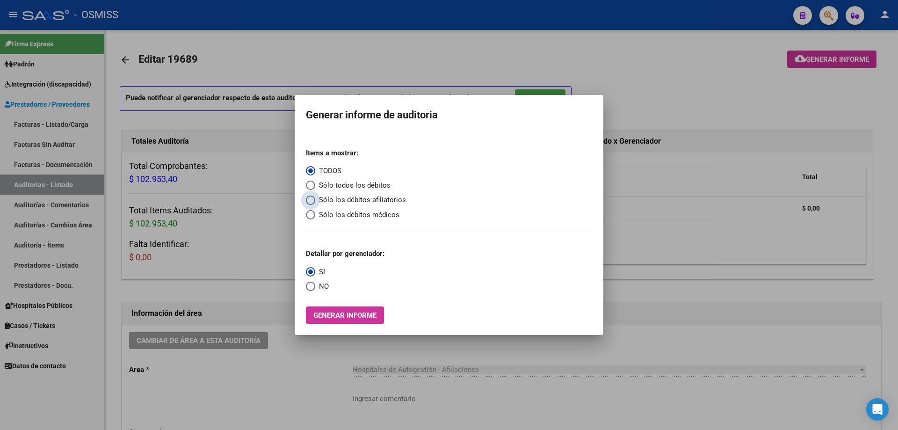
click at [321, 201] on span "Sólo los débitos afiliatorios" at bounding box center [360, 199] width 91 height 11
click at [315, 201] on input "Sólo los débitos afiliatorios" at bounding box center [310, 199] width 9 height 9
radio input "true"
click at [322, 289] on span "NO" at bounding box center [322, 286] width 14 height 11
click at [315, 289] on input "NO" at bounding box center [310, 285] width 9 height 9
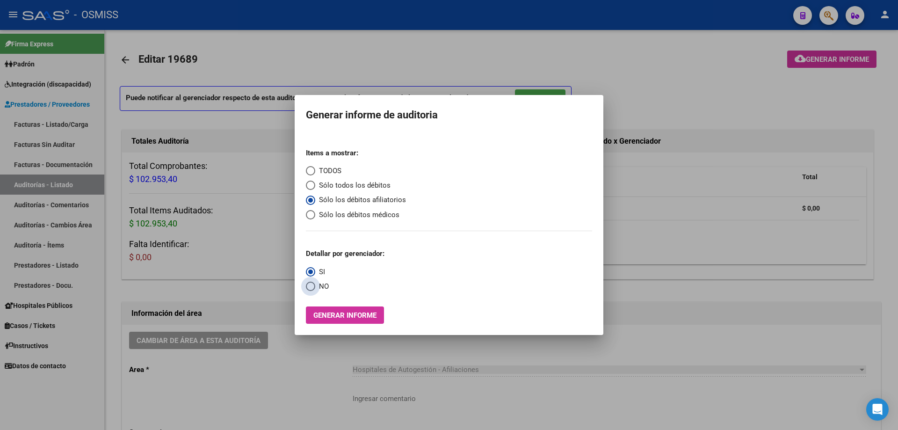
radio input "true"
click at [333, 317] on span "Generar informe" at bounding box center [344, 315] width 63 height 8
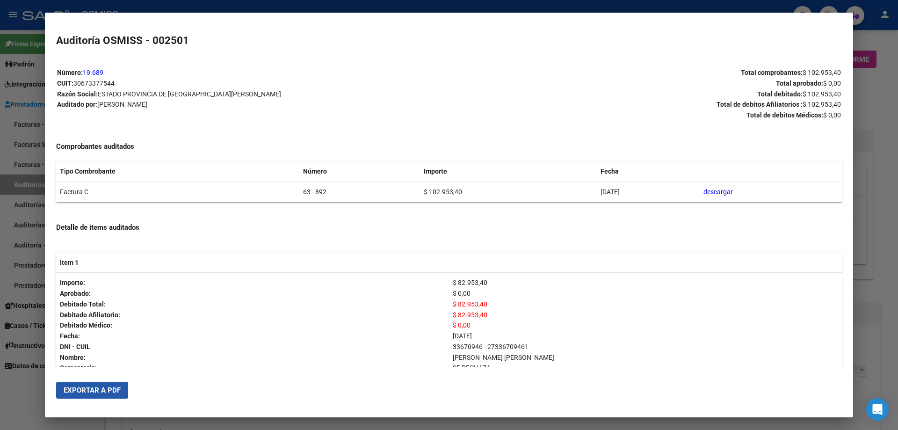
click at [79, 390] on span "Exportar a PDF" at bounding box center [92, 390] width 57 height 8
click at [856, 264] on div at bounding box center [449, 215] width 898 height 430
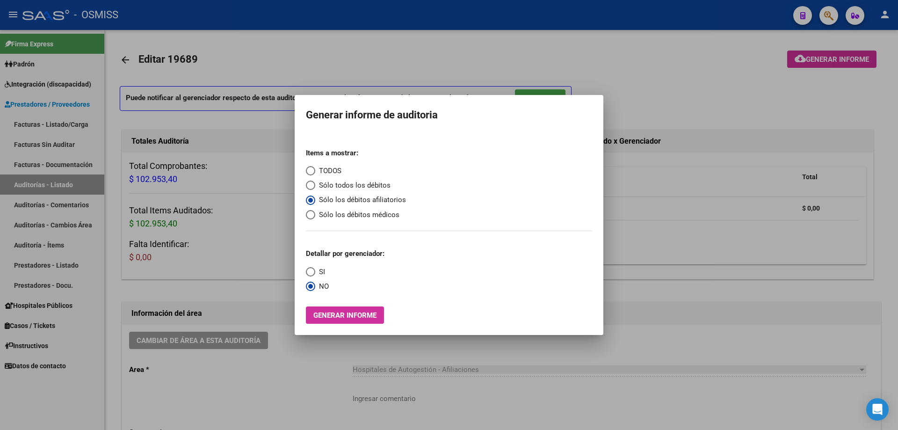
click at [856, 264] on div at bounding box center [449, 215] width 898 height 430
click at [856, 264] on datatable-body "B15 - Boreal $ 0,00" at bounding box center [688, 230] width 355 height 67
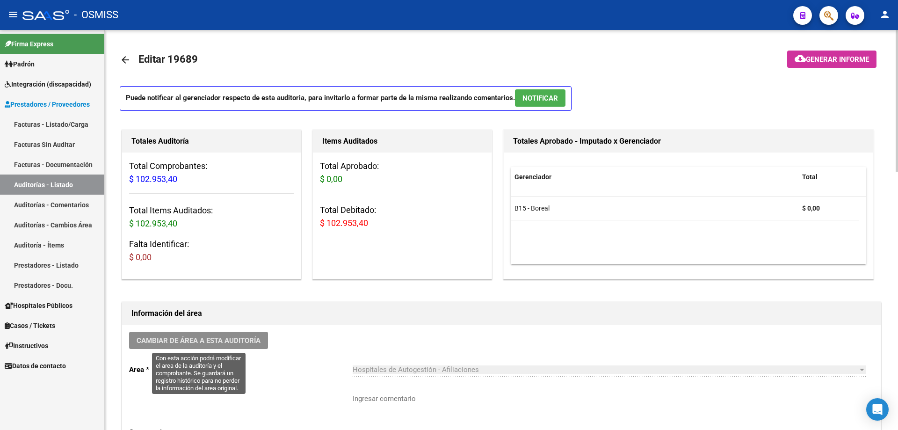
click at [241, 338] on span "Cambiar de área a esta auditoría" at bounding box center [199, 340] width 124 height 8
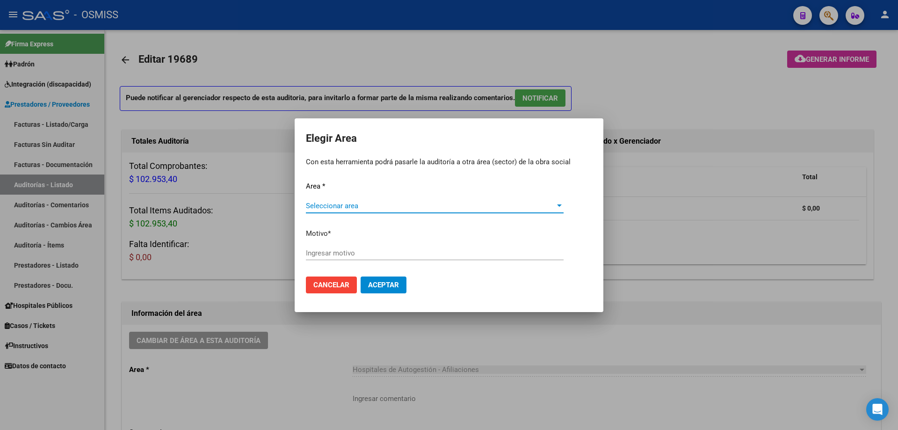
click at [364, 203] on span "Seleccionar area" at bounding box center [430, 205] width 249 height 8
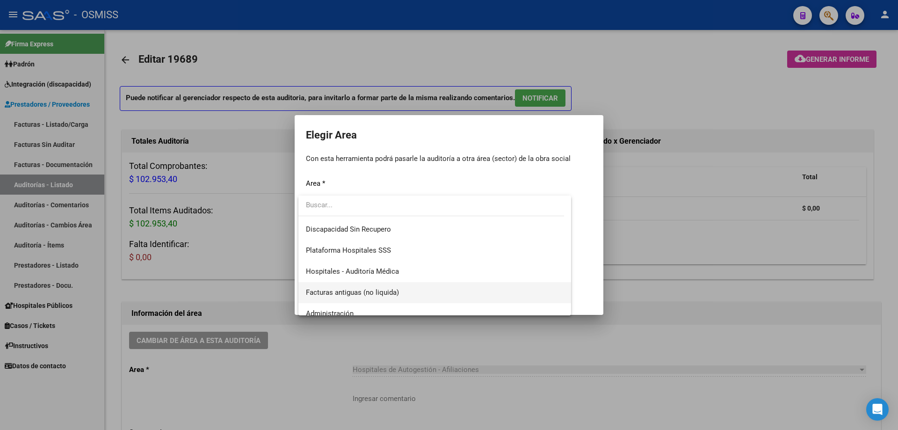
scroll to position [140, 0]
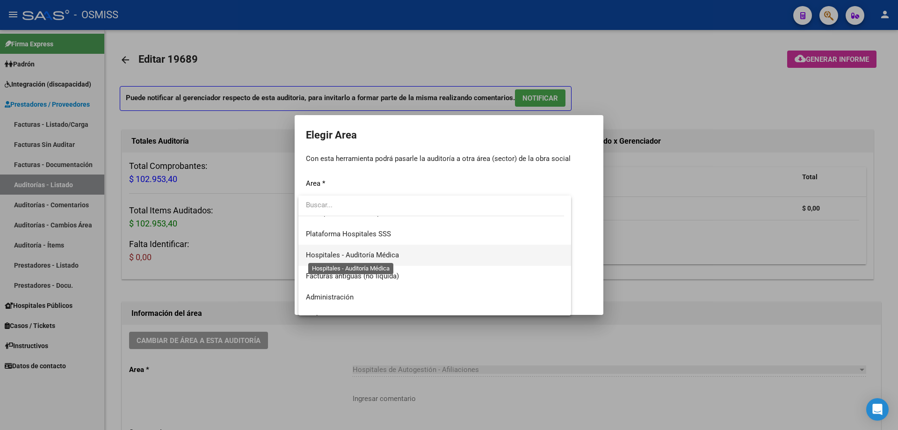
click at [386, 256] on span "Hospitales - Auditoría Médica" at bounding box center [352, 255] width 93 height 8
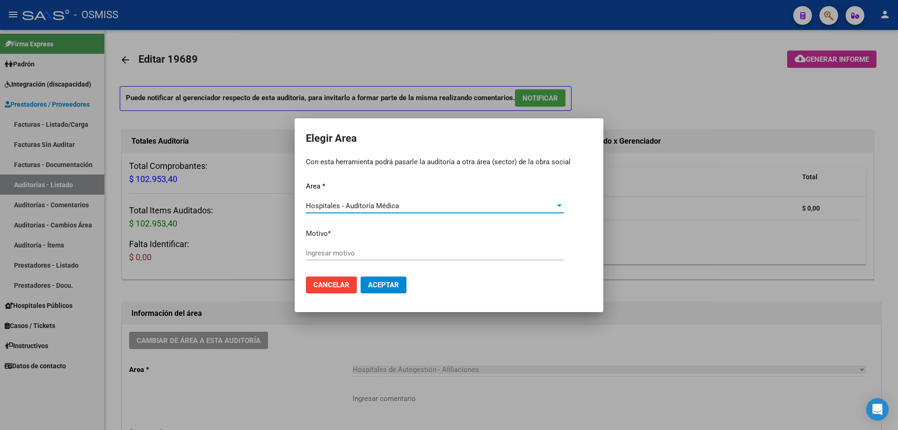
click at [374, 249] on input "Ingresar motivo" at bounding box center [435, 253] width 258 height 8
type input "AUDITADO"
click at [385, 286] on span "Aceptar" at bounding box center [383, 284] width 31 height 8
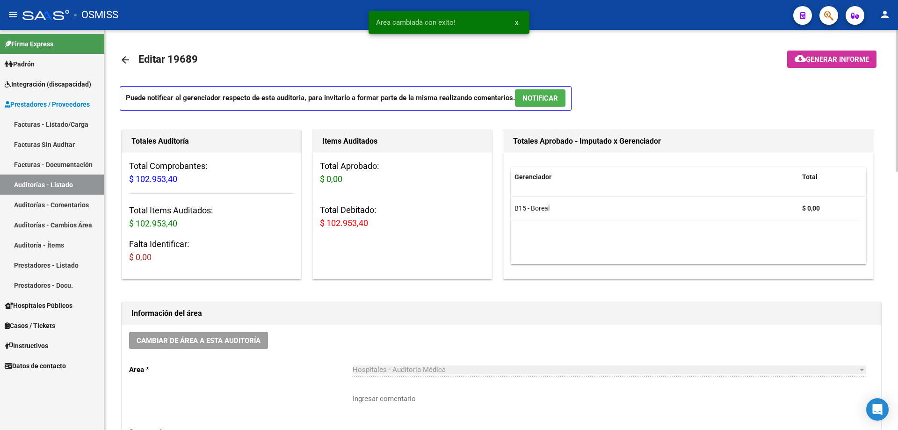
click at [354, 331] on div "Cambiar de área a esta auditoría Area * Hospitales - Auditoría Médica Seleccion…" at bounding box center [501, 397] width 758 height 147
